Goal: Information Seeking & Learning: Learn about a topic

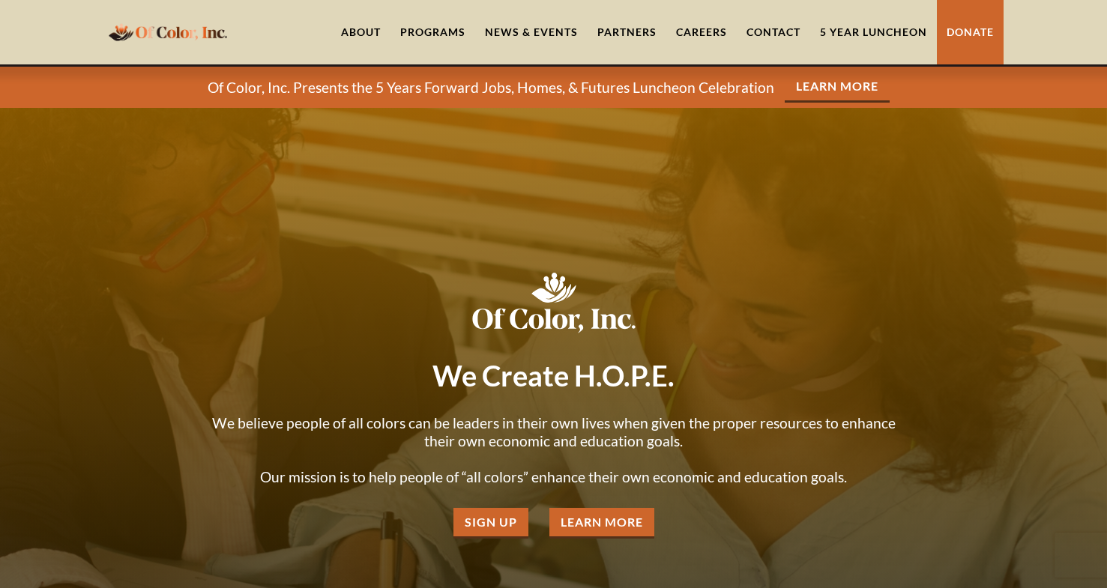
click at [357, 30] on link "About" at bounding box center [360, 32] width 59 height 64
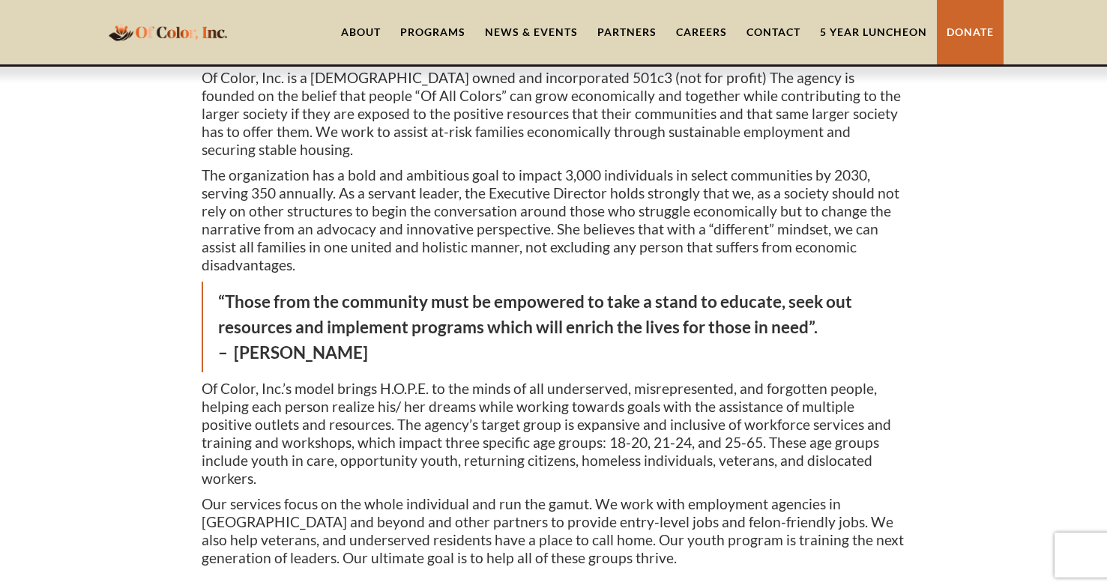
scroll to position [223, 0]
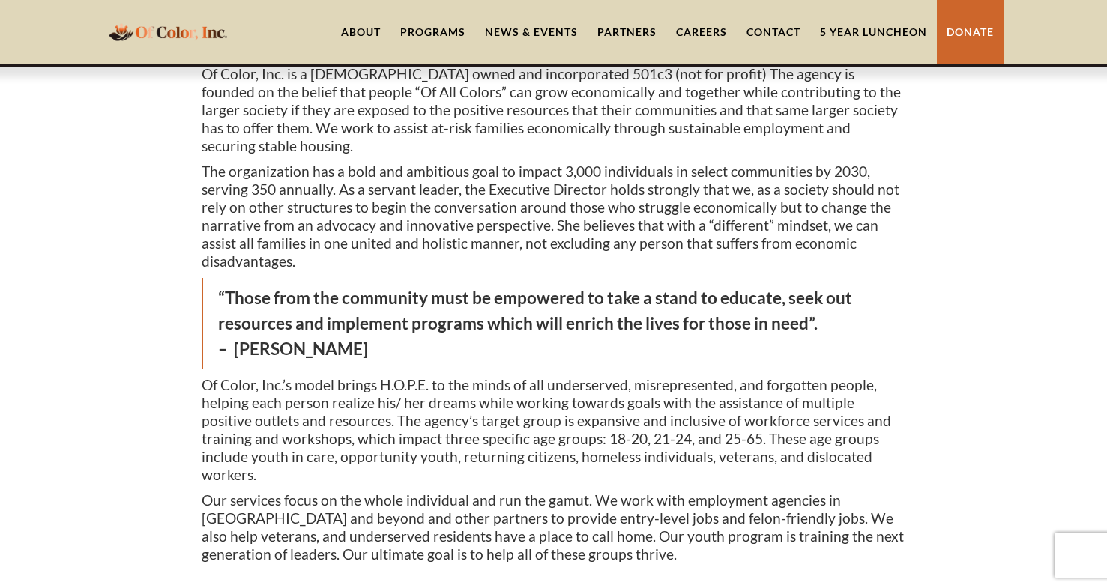
drag, startPoint x: 232, startPoint y: 316, endPoint x: 241, endPoint y: 313, distance: 10.2
click at [263, 315] on blockquote "“Those from the community must be empowered to take a stand to educate, seek ou…" at bounding box center [554, 323] width 705 height 91
drag, startPoint x: 236, startPoint y: 313, endPoint x: 337, endPoint y: 312, distance: 100.4
click at [337, 311] on blockquote "“Those from the community must be empowered to take a stand to educate, seek ou…" at bounding box center [554, 323] width 705 height 91
copy blockquote "[PERSON_NAME]"
